Goal: Check status: Check status

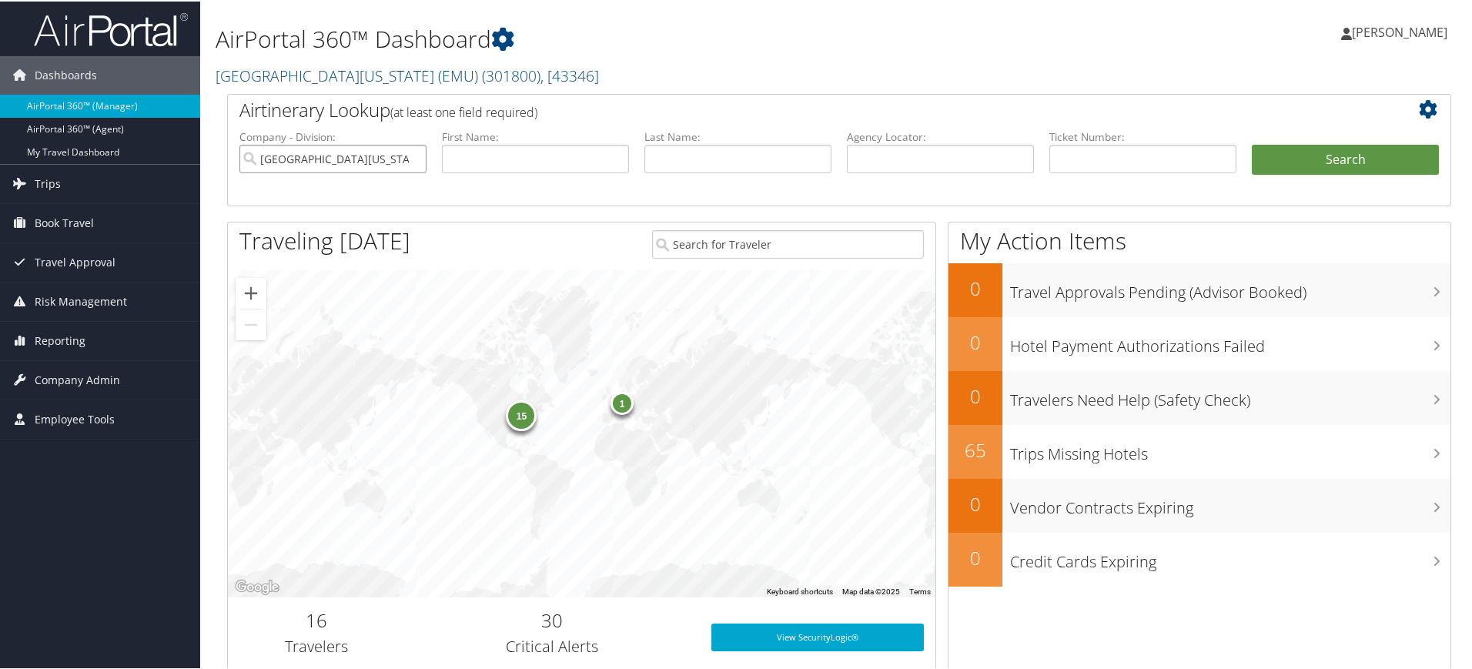
click at [415, 153] on input "[GEOGRAPHIC_DATA][US_STATE] (EMU)" at bounding box center [332, 157] width 187 height 28
click at [897, 161] on input "text" at bounding box center [940, 157] width 187 height 28
paste input "DL8V62"
type input "DL8V62"
click at [1327, 159] on button "Search" at bounding box center [1345, 158] width 187 height 31
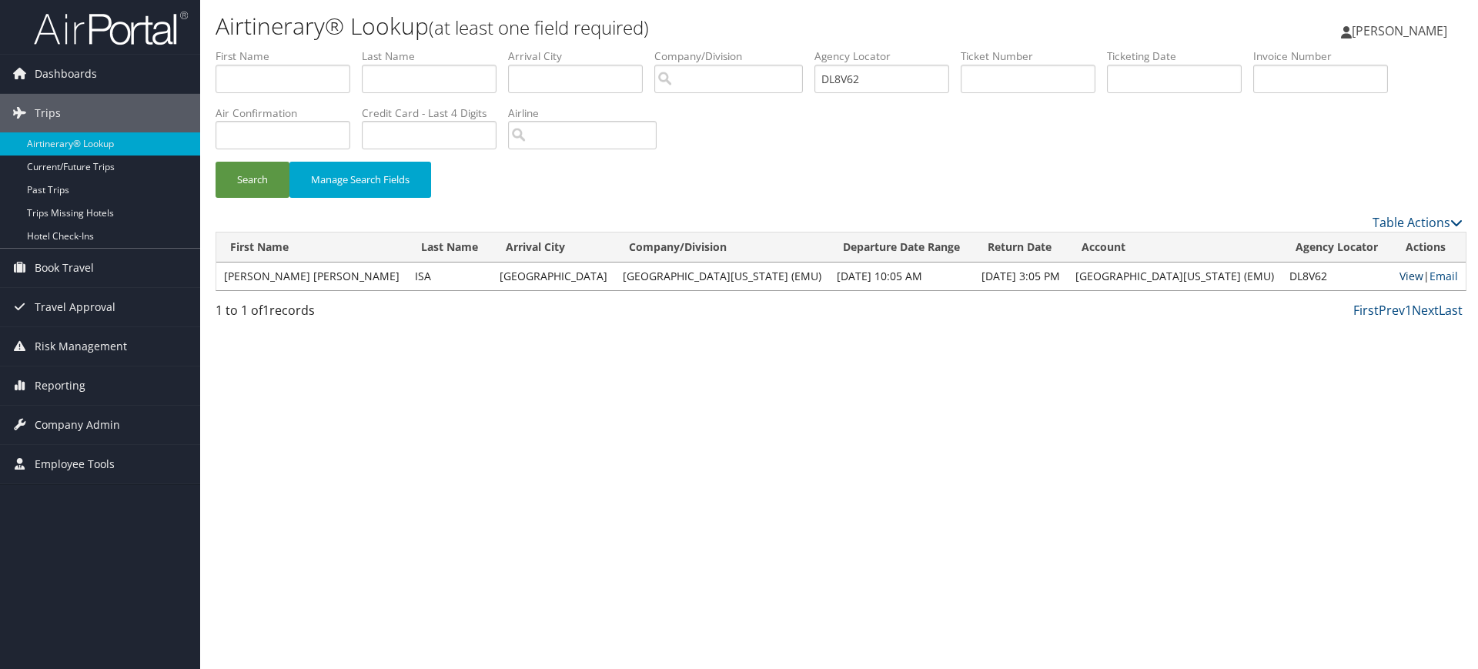
click at [1400, 279] on link "View" at bounding box center [1411, 276] width 24 height 15
click at [883, 71] on input "DL8V62" at bounding box center [881, 79] width 135 height 28
paste input "W04"
type input "DL8W04"
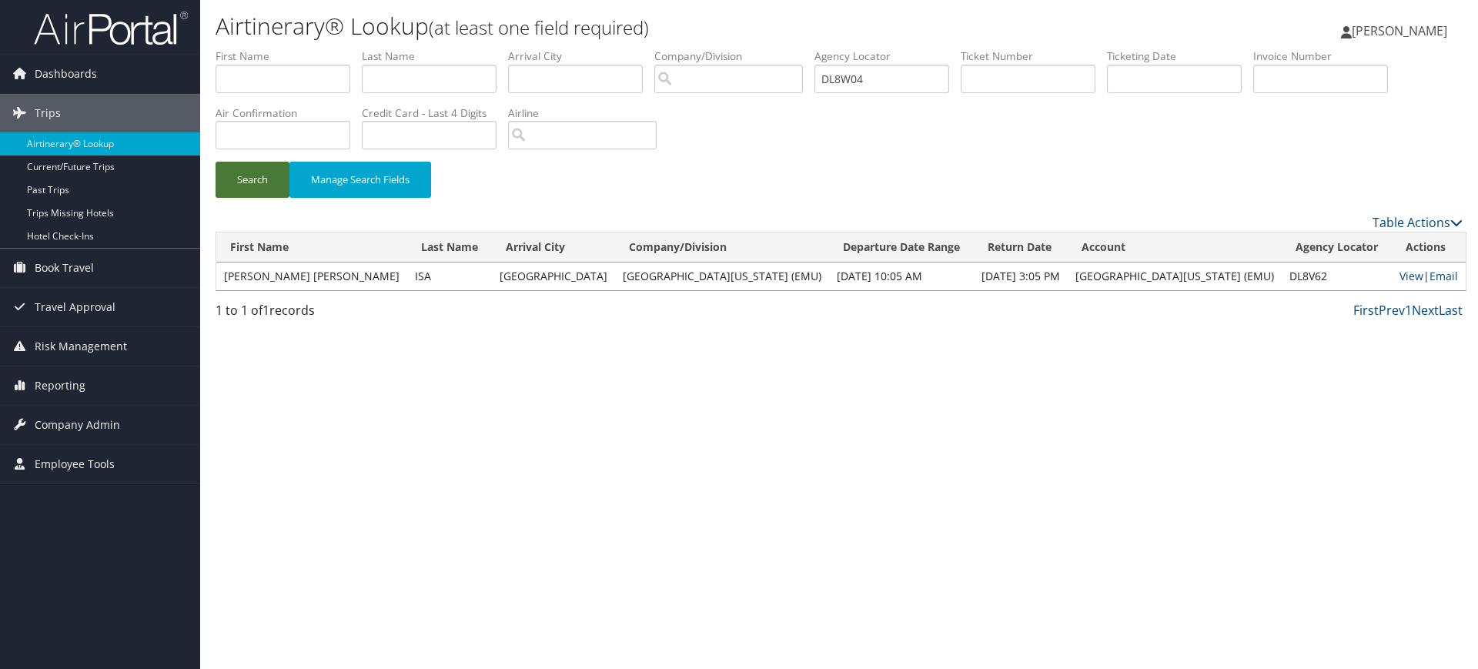
click at [259, 189] on button "Search" at bounding box center [253, 180] width 74 height 36
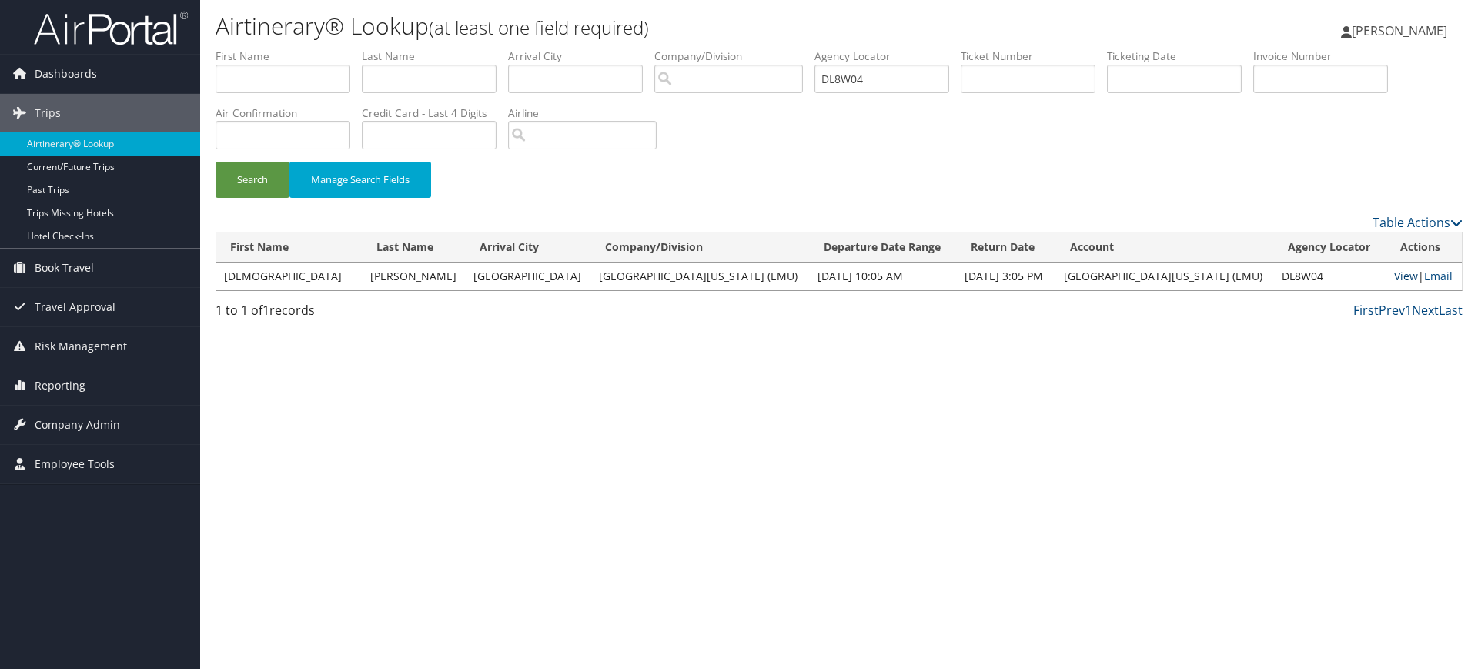
click at [1402, 276] on link "View" at bounding box center [1406, 276] width 24 height 15
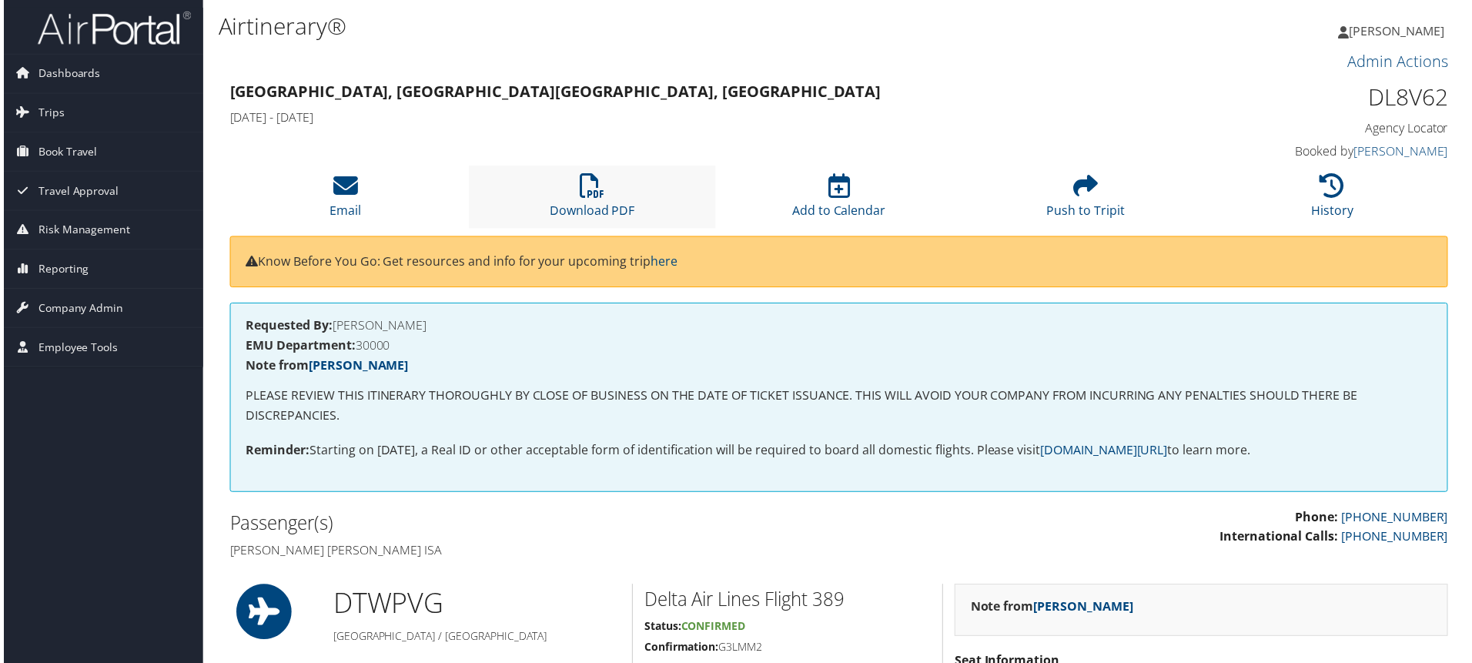
click at [580, 200] on li "Download PDF" at bounding box center [591, 197] width 248 height 62
click at [599, 176] on icon at bounding box center [591, 186] width 25 height 25
click at [77, 268] on span "Reporting" at bounding box center [60, 270] width 51 height 38
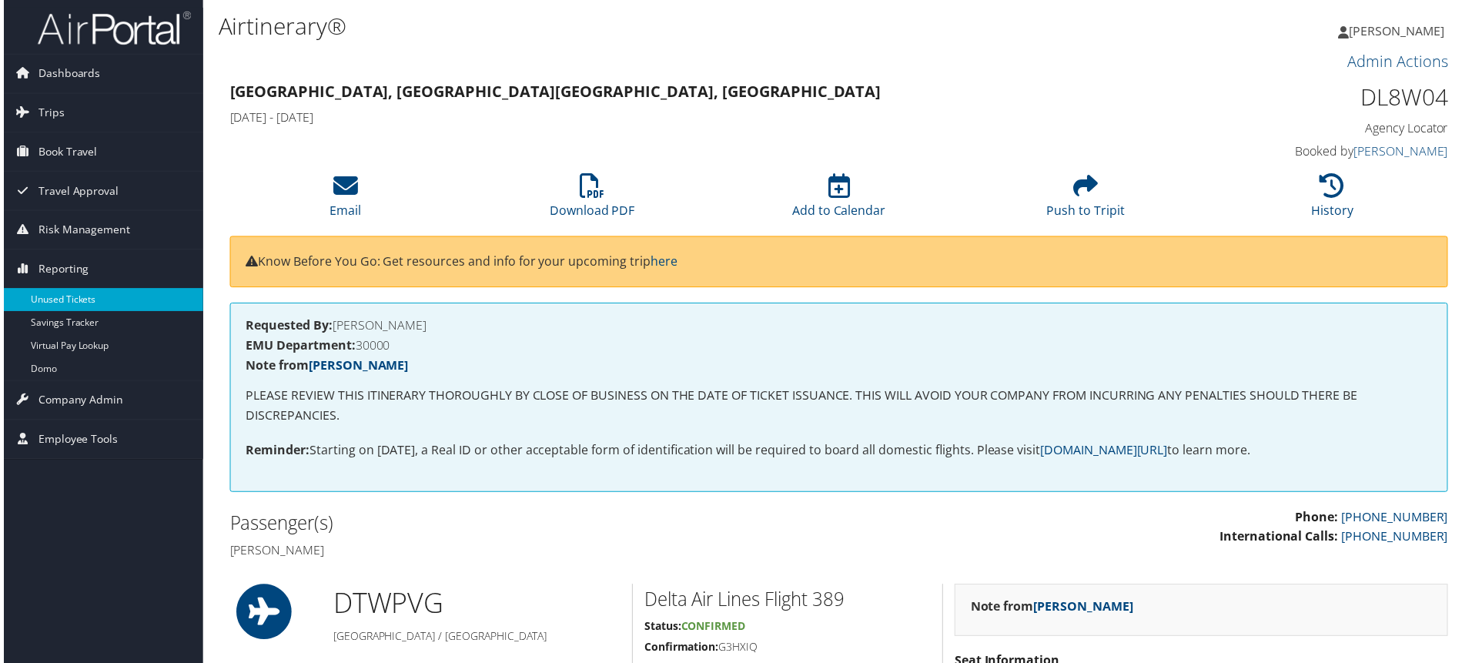
click at [88, 301] on link "Unused Tickets" at bounding box center [100, 300] width 200 height 23
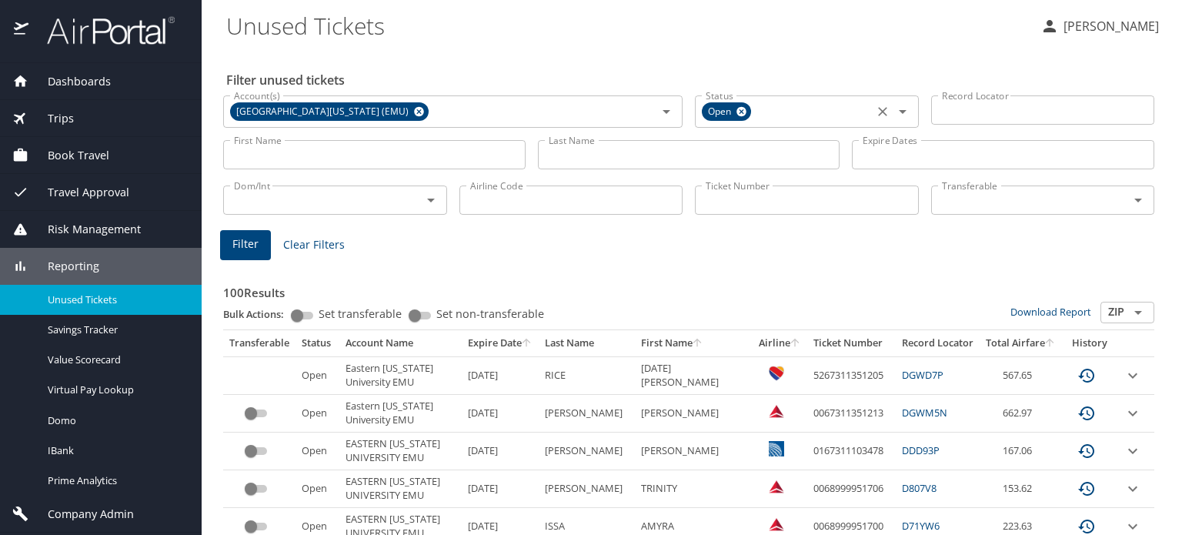
click at [736, 110] on icon at bounding box center [742, 111] width 12 height 17
click at [414, 108] on icon at bounding box center [419, 112] width 10 height 10
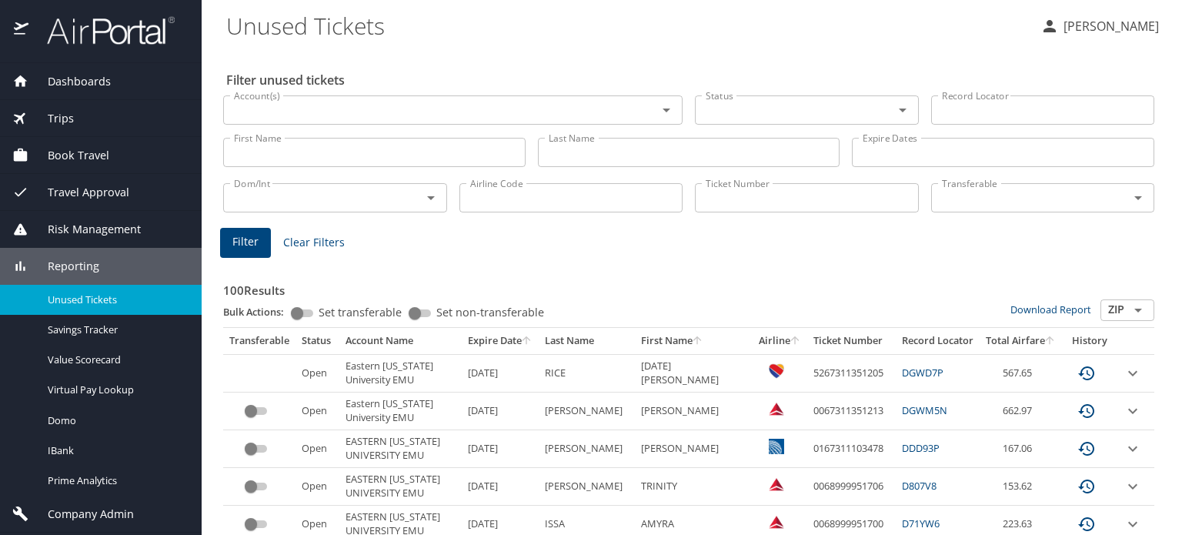
click at [725, 200] on input "Ticket Number" at bounding box center [807, 197] width 224 height 29
paste input "0277229984102"
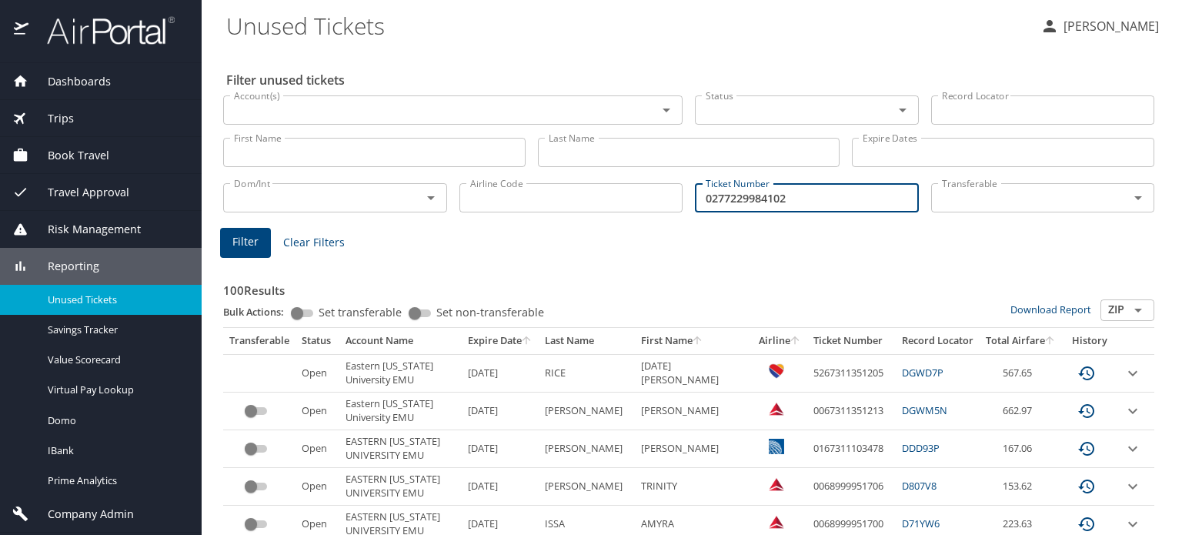
type input "0277229984102"
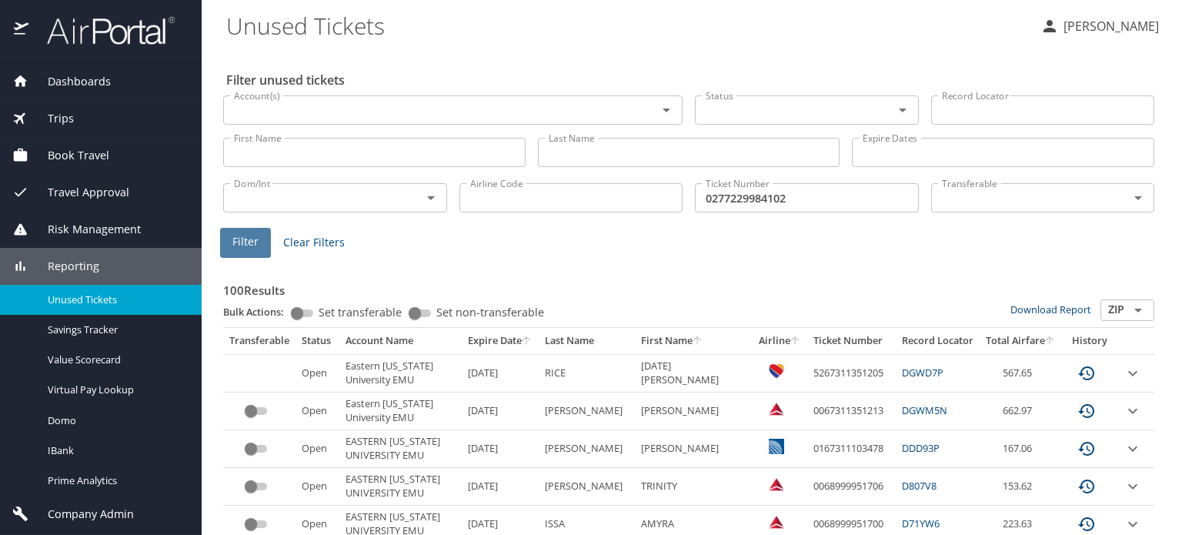
click at [245, 240] on span "Filter" at bounding box center [245, 241] width 26 height 19
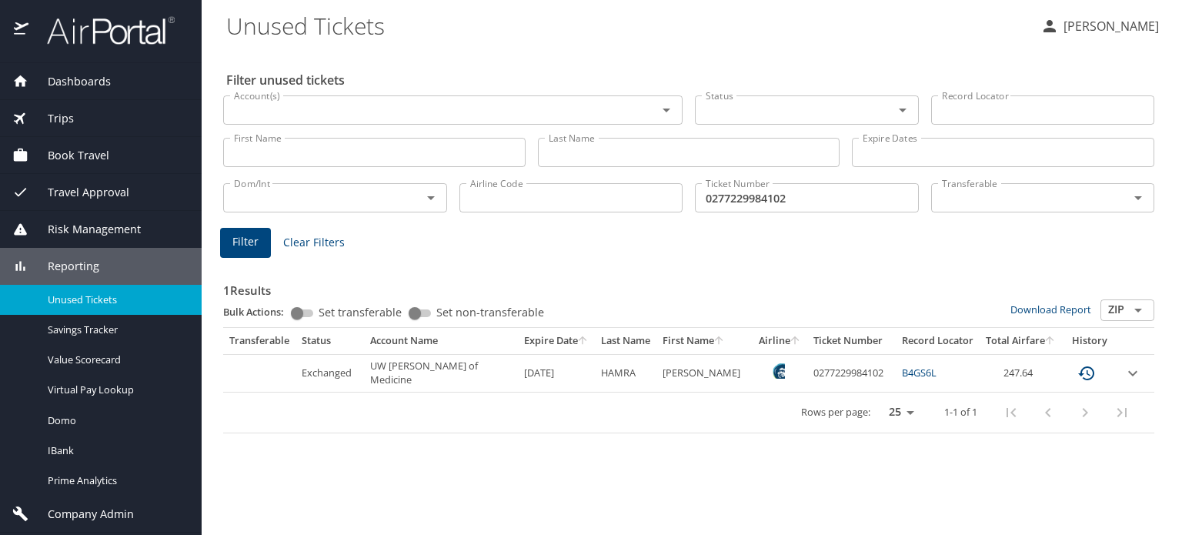
click at [1085, 372] on icon "custom pagination table" at bounding box center [1087, 373] width 18 height 18
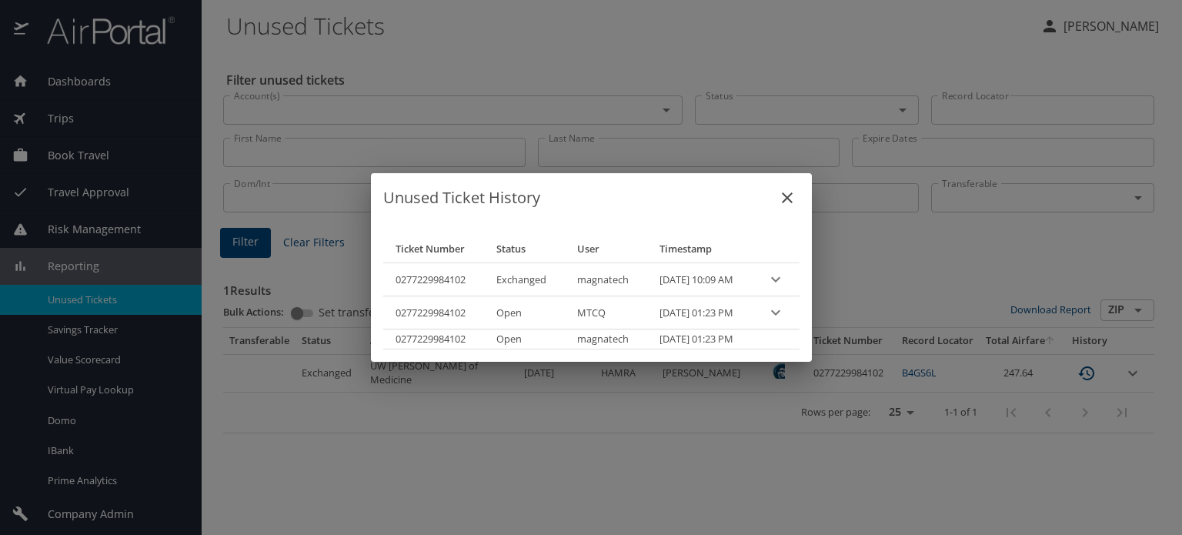
click at [425, 280] on th "0277229984102" at bounding box center [433, 279] width 101 height 33
copy th "0277229984102"
click at [420, 310] on th "0277229984102" at bounding box center [433, 312] width 101 height 33
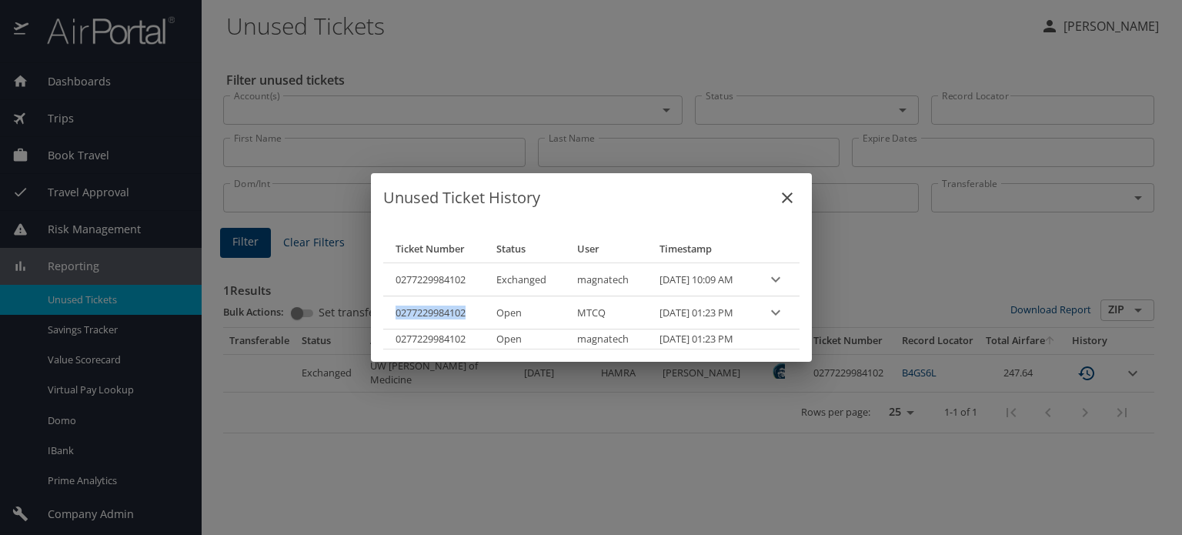
copy th "0277229984102"
click at [428, 343] on th "0277229984102" at bounding box center [433, 338] width 101 height 19
copy th "0277229984102"
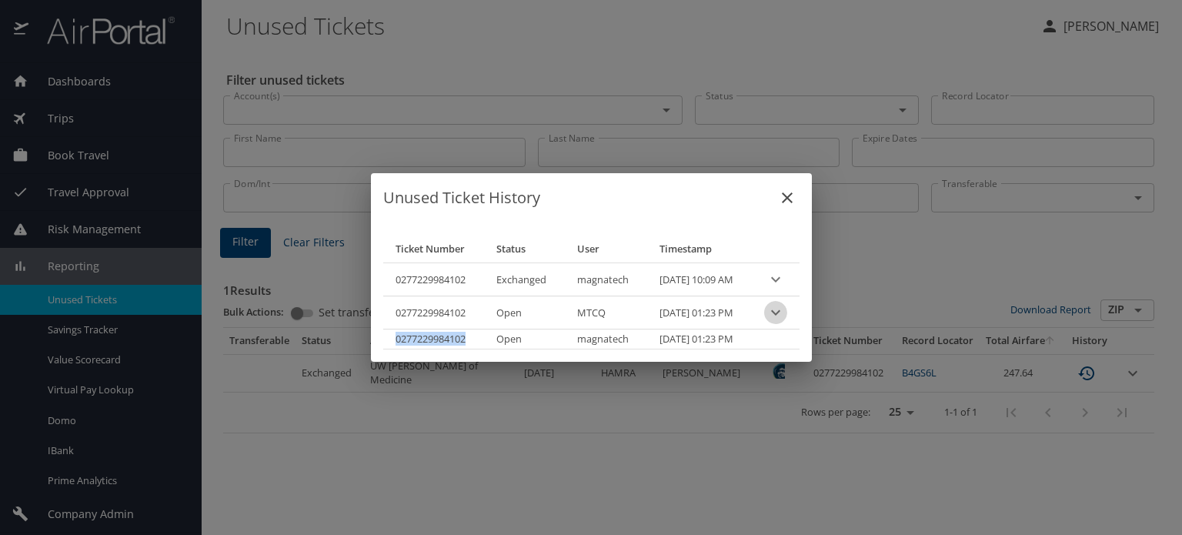
click at [782, 319] on icon "expand row" at bounding box center [776, 312] width 18 height 18
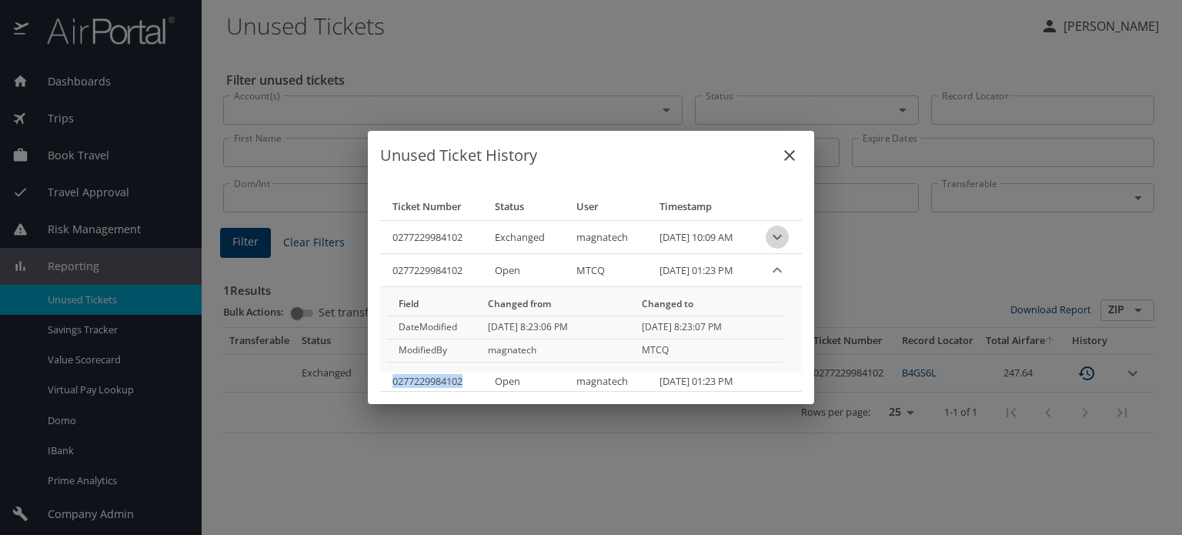
click at [787, 242] on icon "expand row" at bounding box center [777, 237] width 18 height 18
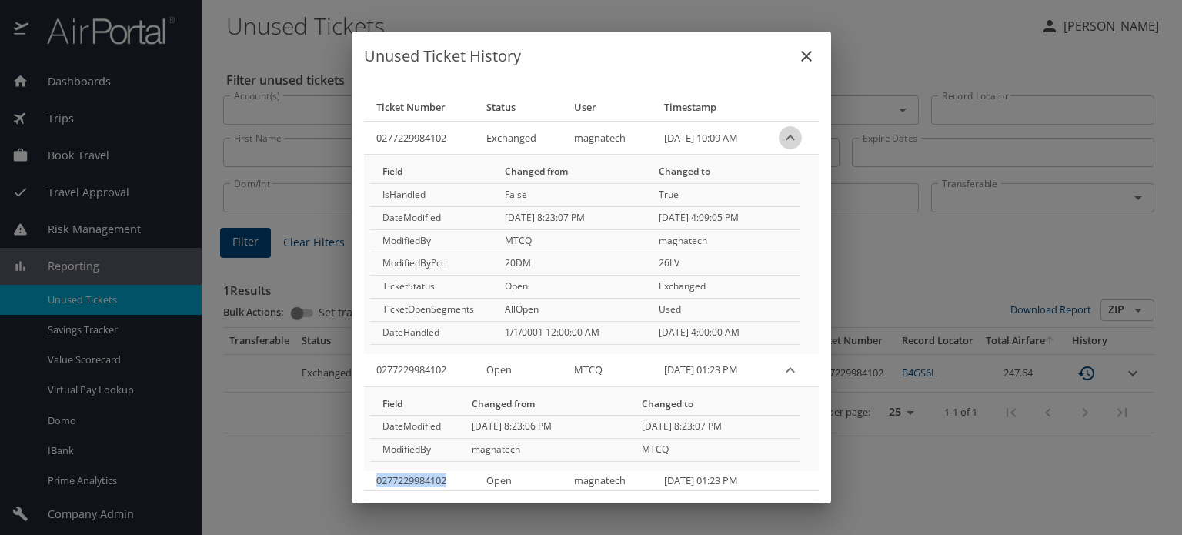
click at [791, 139] on icon "expand row" at bounding box center [790, 137] width 9 height 5
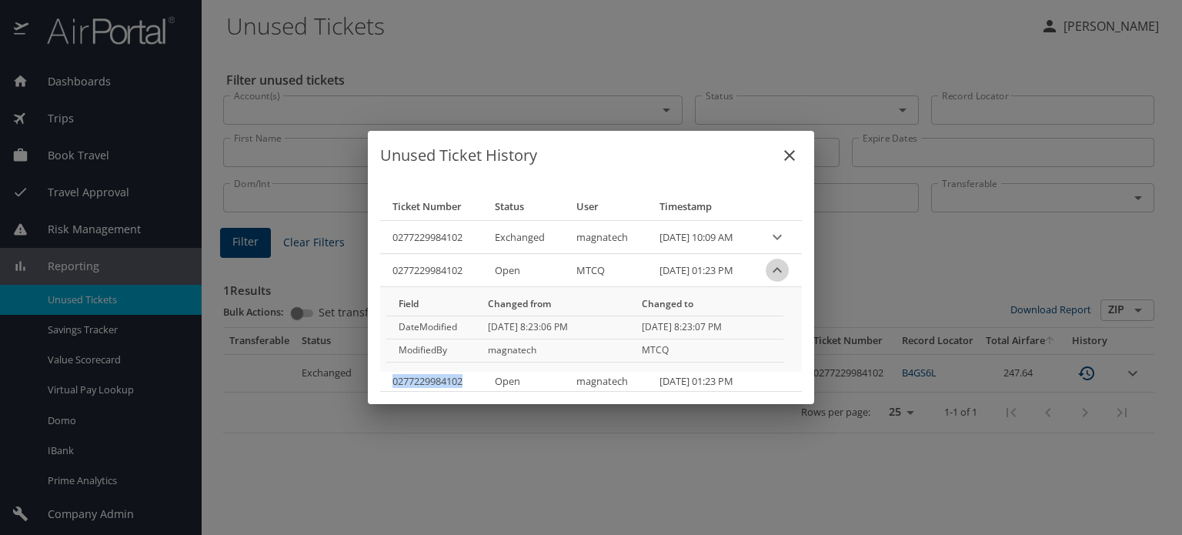
click at [783, 274] on icon "expand row" at bounding box center [777, 270] width 18 height 18
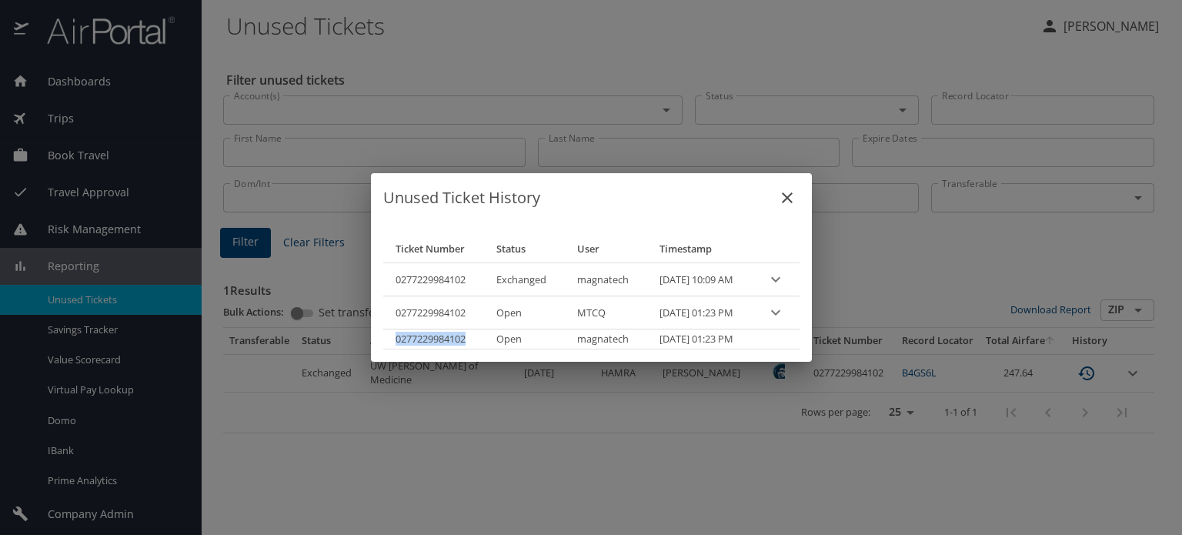
click at [785, 279] on icon "expand row" at bounding box center [776, 279] width 18 height 18
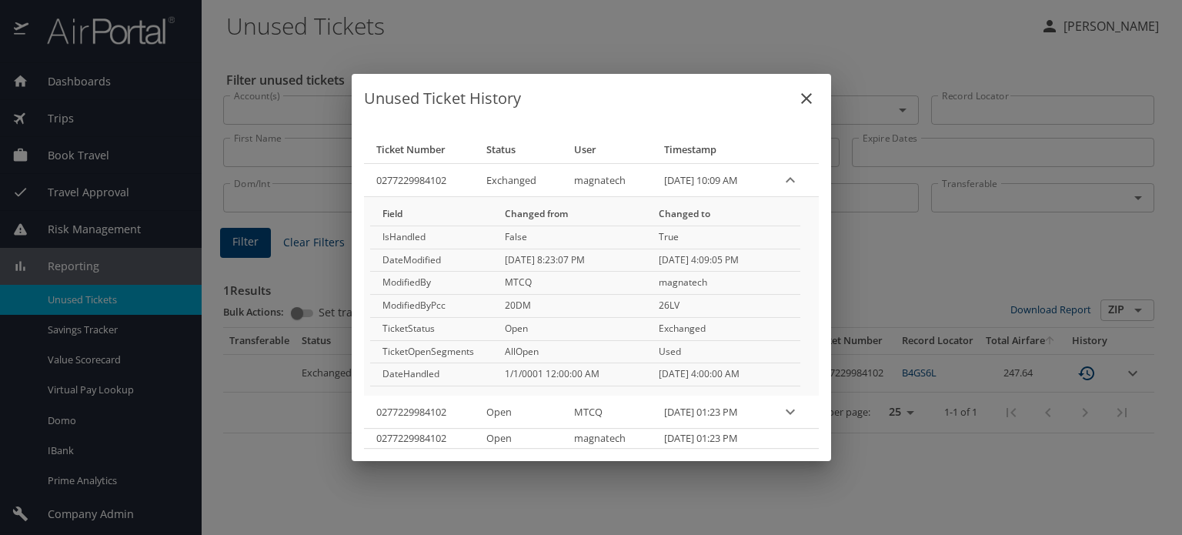
click at [423, 179] on th "0277229984102" at bounding box center [419, 179] width 110 height 33
copy th "0277229984102"
click at [794, 181] on icon "expand row" at bounding box center [790, 180] width 18 height 18
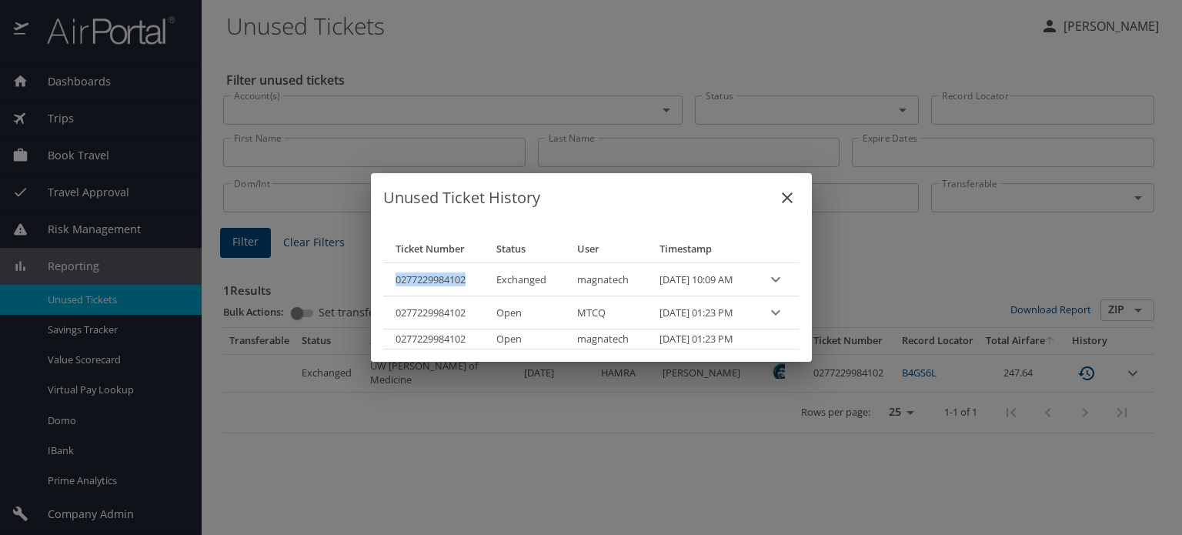
copy th "0277229984102"
